Goal: Task Accomplishment & Management: Manage account settings

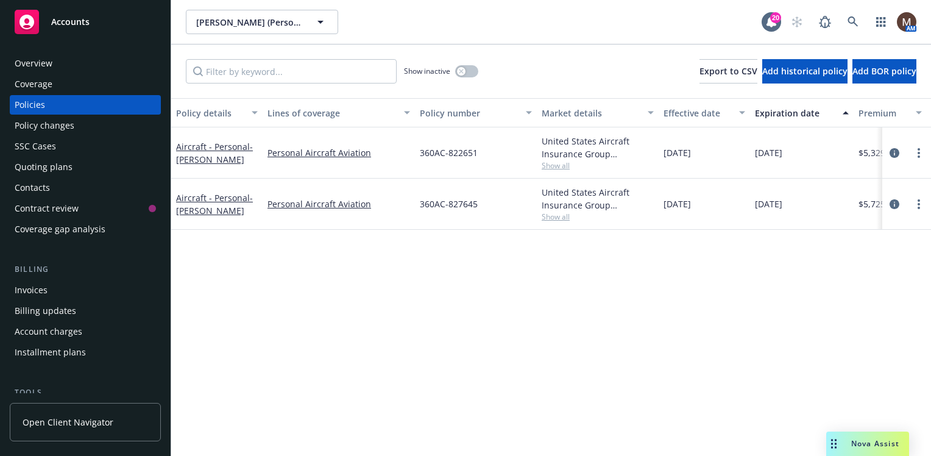
scroll to position [183, 0]
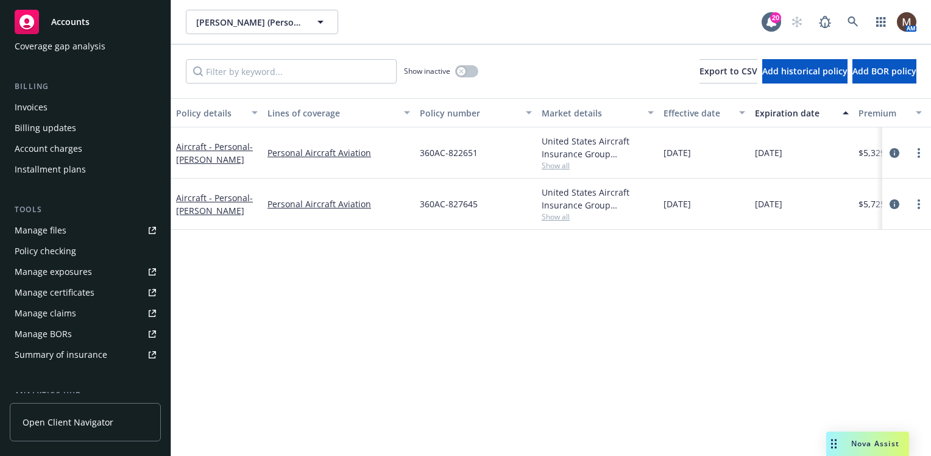
click at [48, 229] on div "Manage files" at bounding box center [41, 231] width 52 height 20
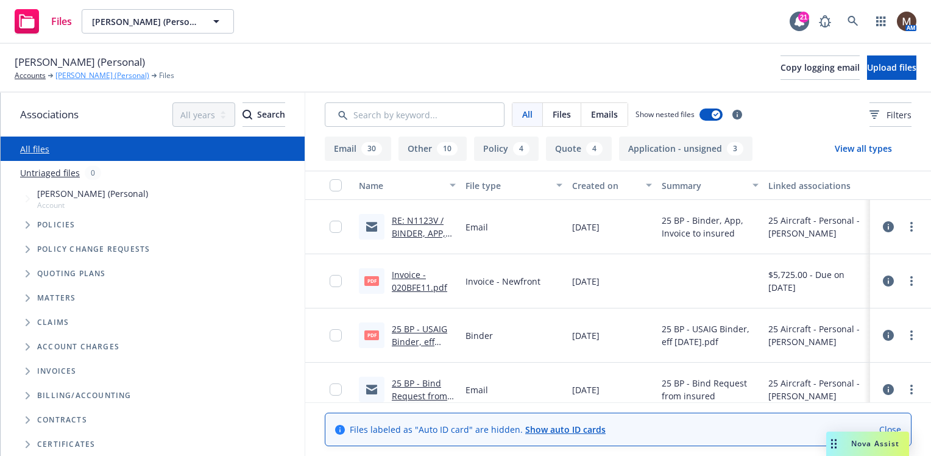
click at [101, 75] on link "Tony Lizarraga (Personal)" at bounding box center [102, 75] width 94 height 11
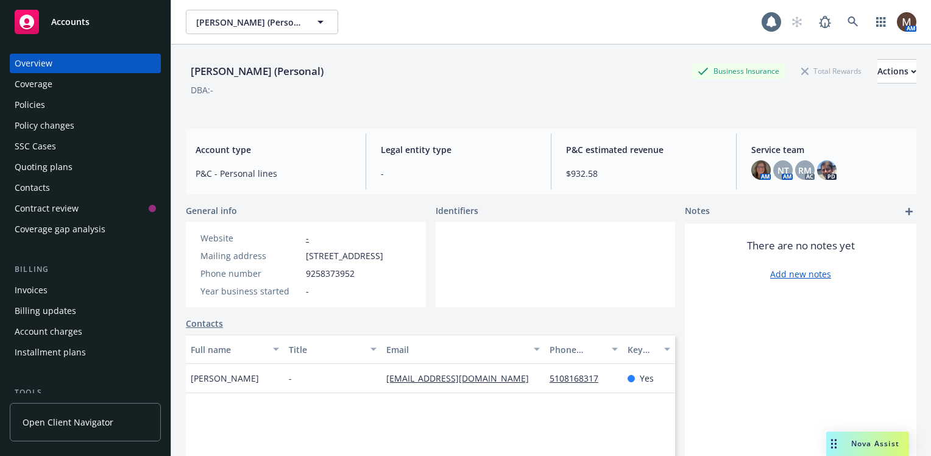
click at [40, 106] on div "Policies" at bounding box center [30, 105] width 30 height 20
click at [29, 101] on div "Policies" at bounding box center [30, 105] width 30 height 20
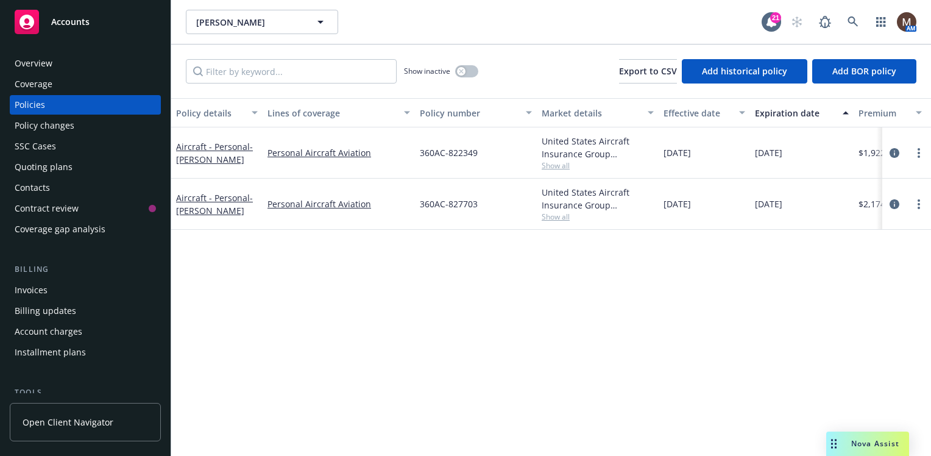
click at [40, 288] on div "Invoices" at bounding box center [31, 290] width 33 height 20
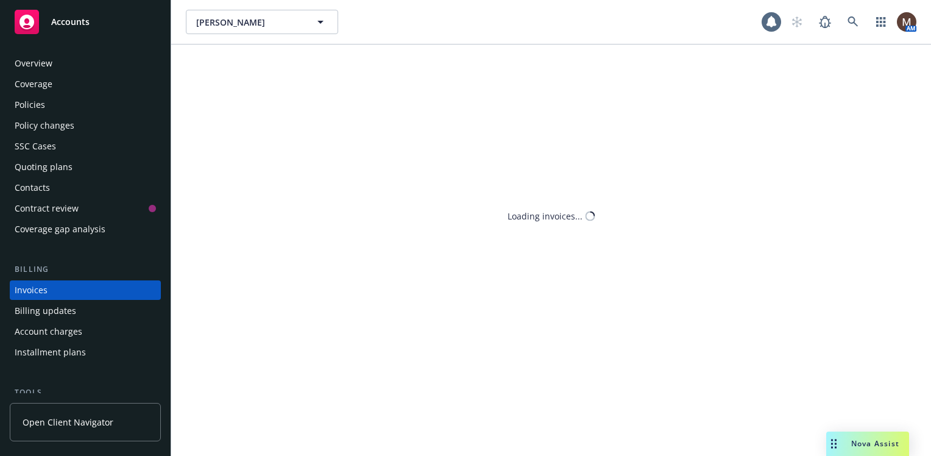
scroll to position [43, 0]
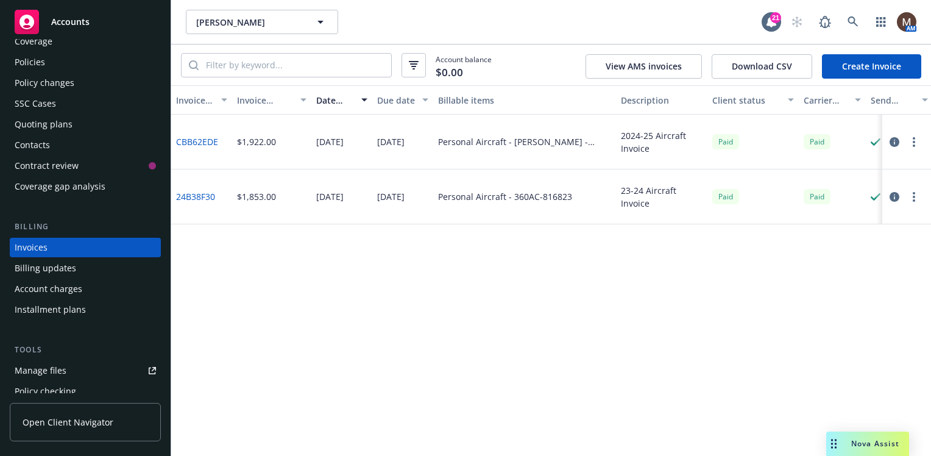
click at [855, 61] on link "Create Invoice" at bounding box center [871, 66] width 99 height 24
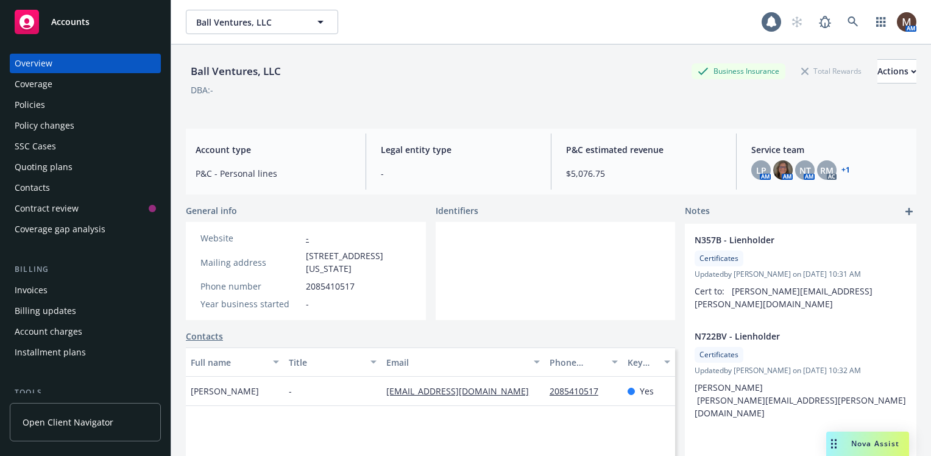
click at [46, 187] on div "Contacts" at bounding box center [32, 188] width 35 height 20
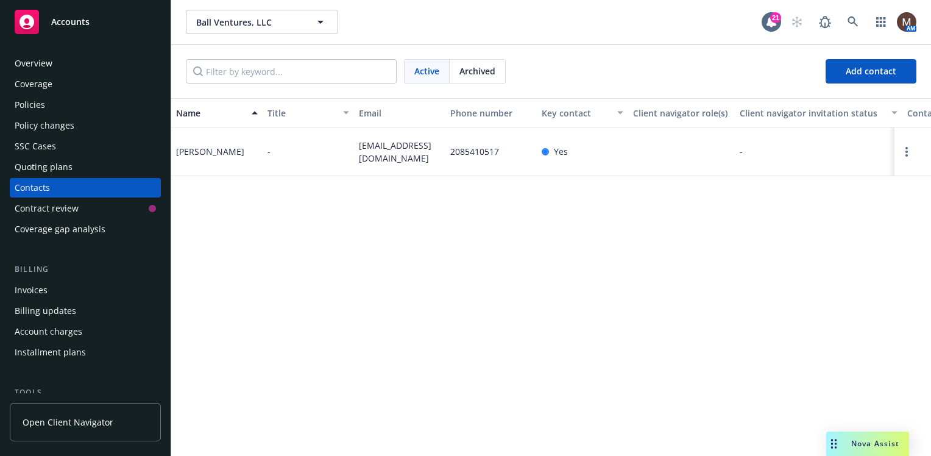
drag, startPoint x: 46, startPoint y: 104, endPoint x: 268, endPoint y: 130, distance: 222.7
click at [46, 104] on div "Policies" at bounding box center [85, 105] width 141 height 20
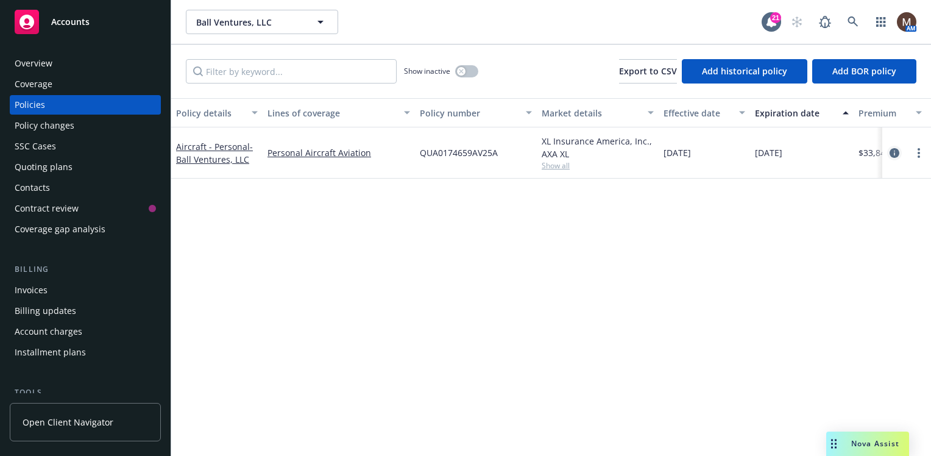
click at [895, 150] on icon "circleInformation" at bounding box center [895, 153] width 10 height 10
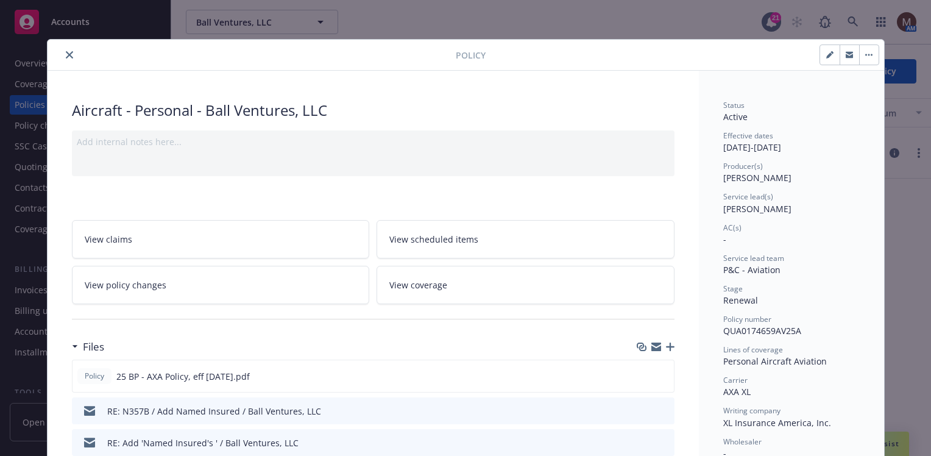
click at [66, 52] on icon "close" at bounding box center [69, 54] width 7 height 7
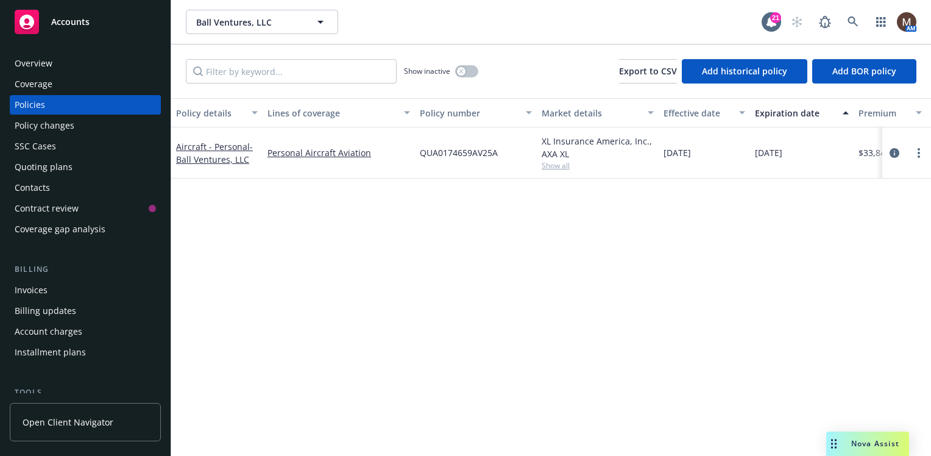
click at [43, 291] on div "Invoices" at bounding box center [31, 290] width 33 height 20
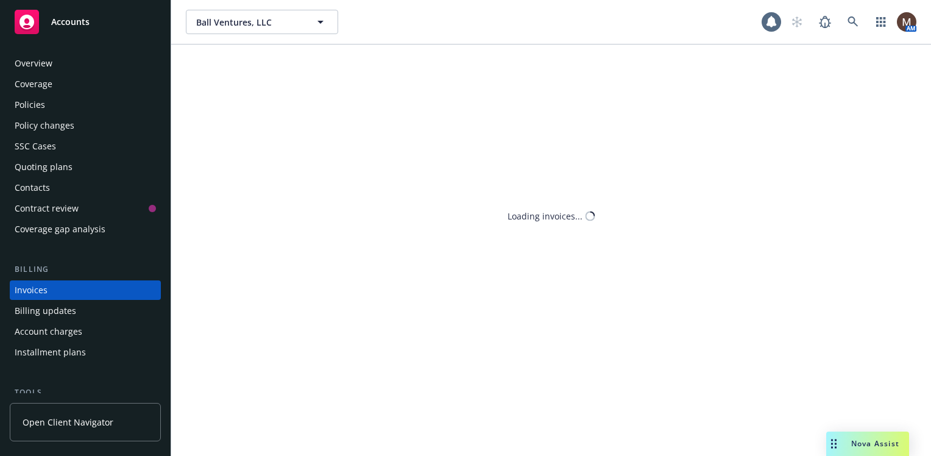
scroll to position [43, 0]
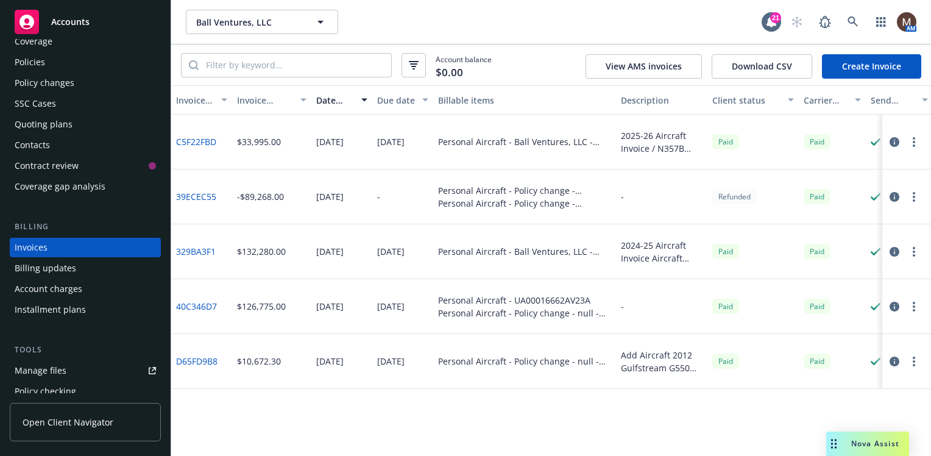
click at [40, 59] on div "Policies" at bounding box center [30, 62] width 30 height 20
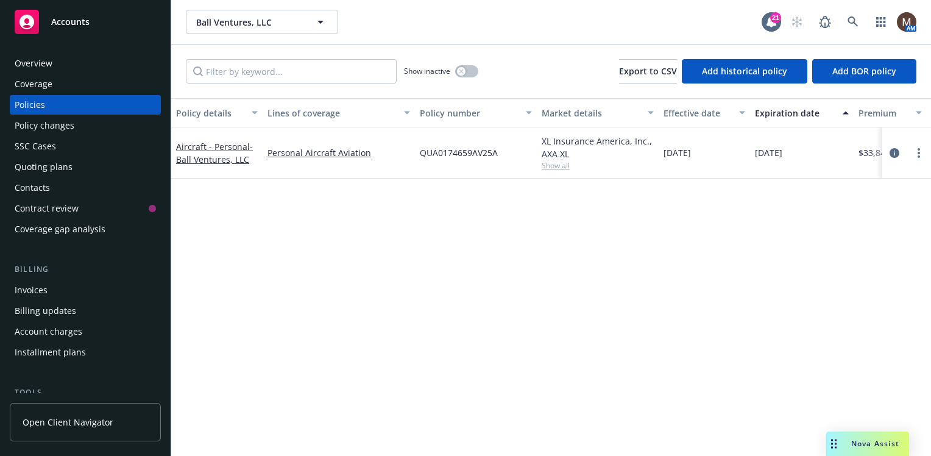
scroll to position [61, 0]
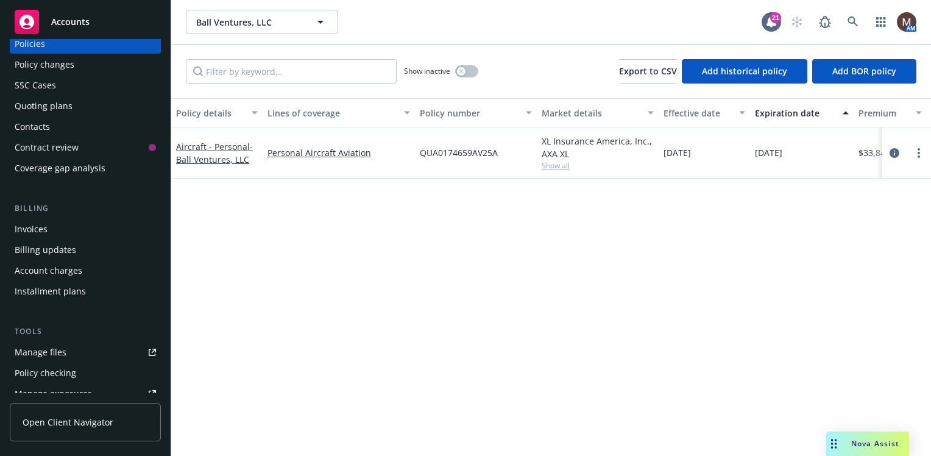
click at [51, 351] on div "Manage files" at bounding box center [41, 353] width 52 height 20
